Goal: Check status: Check status

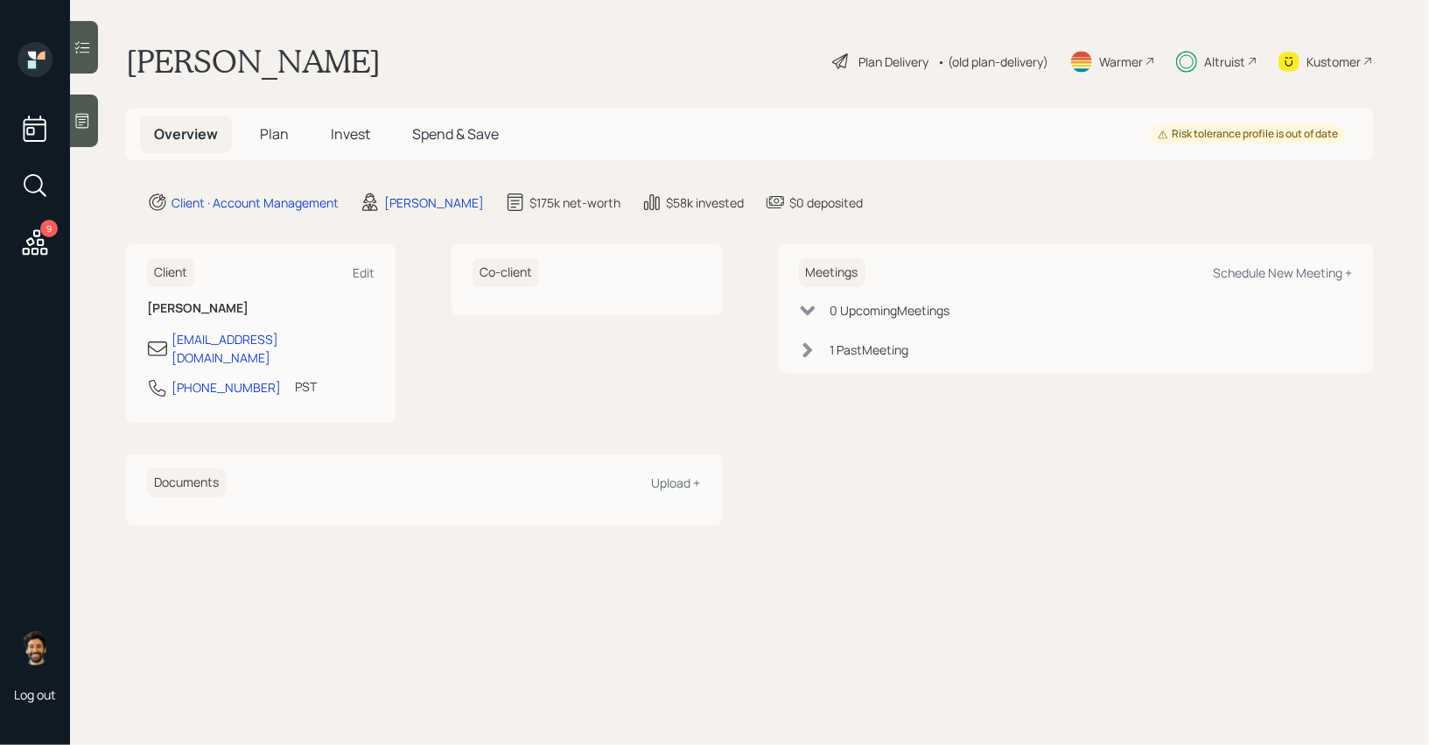
click at [341, 121] on h5 "Invest" at bounding box center [350, 135] width 67 height 38
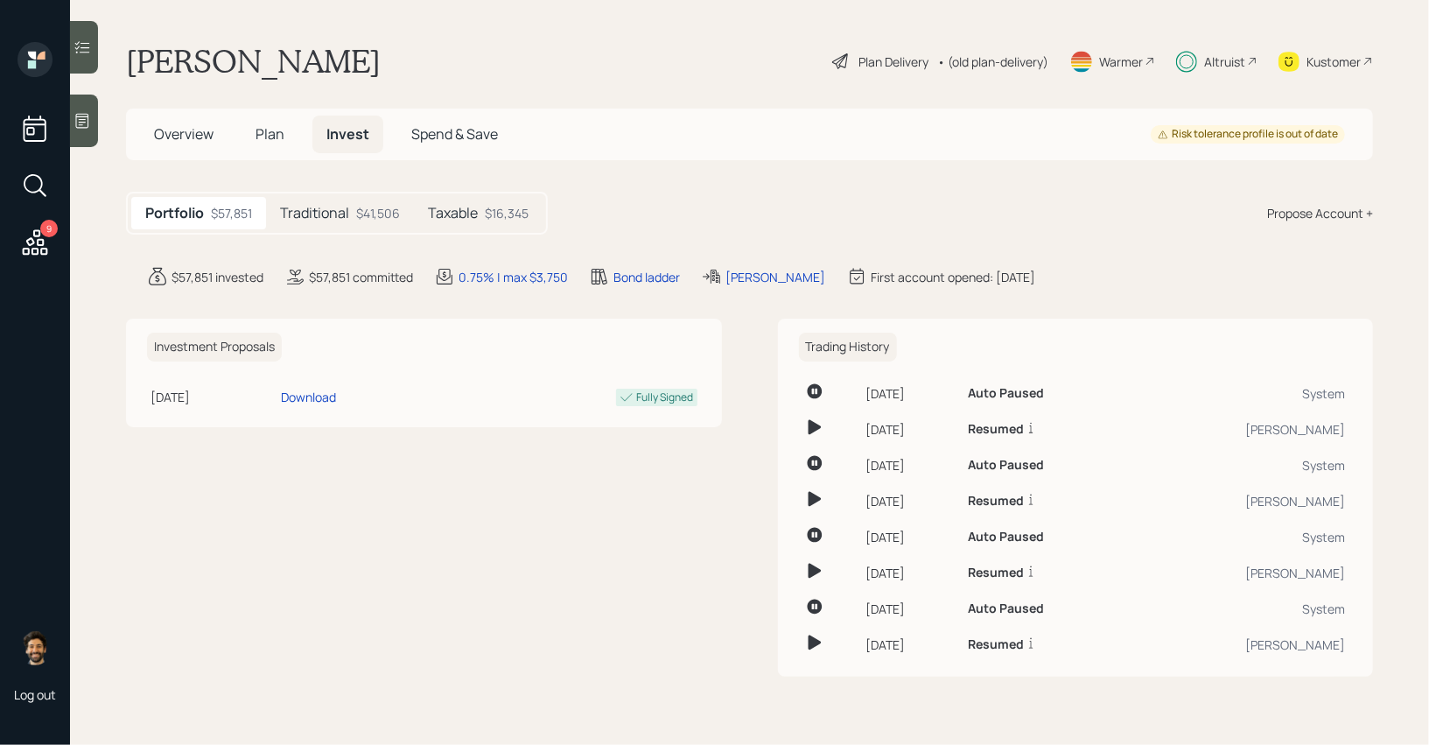
click at [482, 205] on div "Taxable $16,345" at bounding box center [478, 213] width 129 height 32
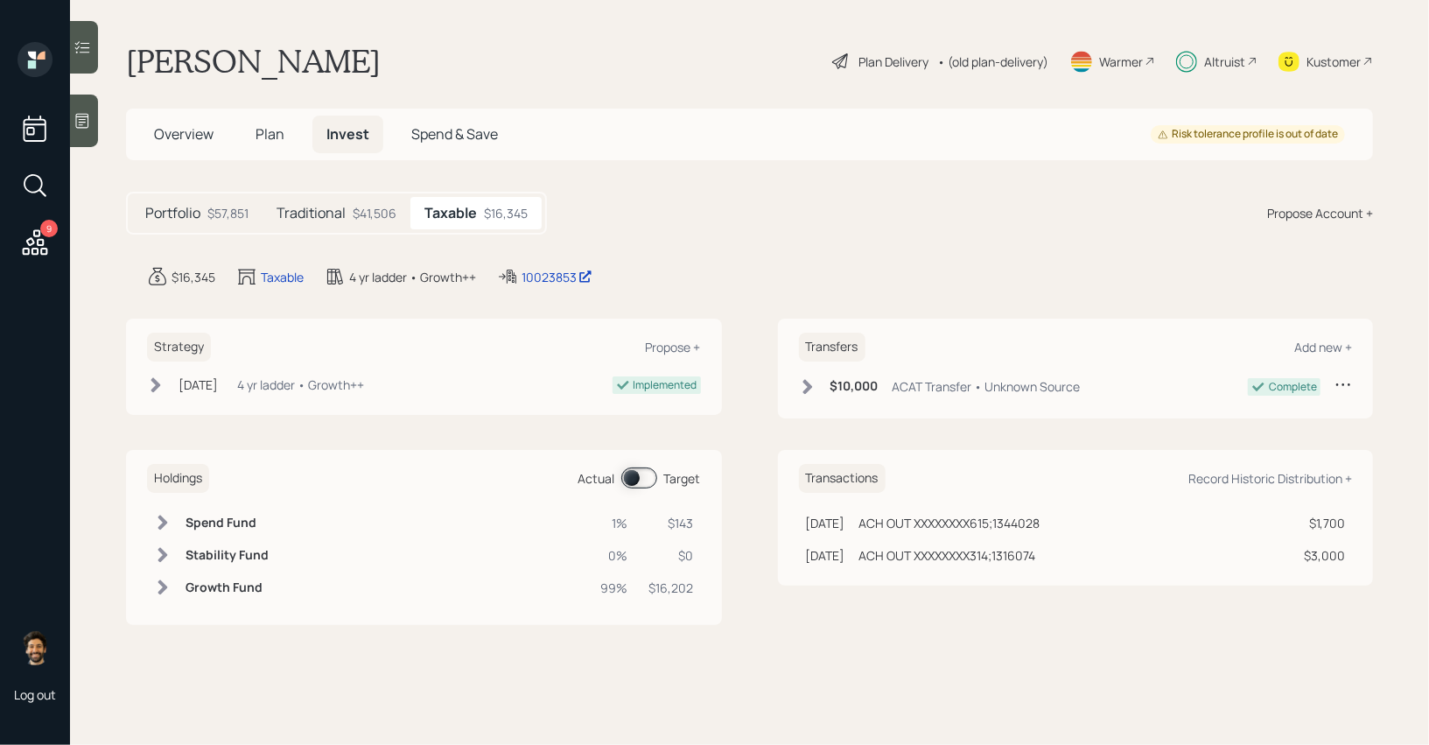
click at [652, 478] on span at bounding box center [639, 477] width 36 height 21
